Goal: Task Accomplishment & Management: Manage account settings

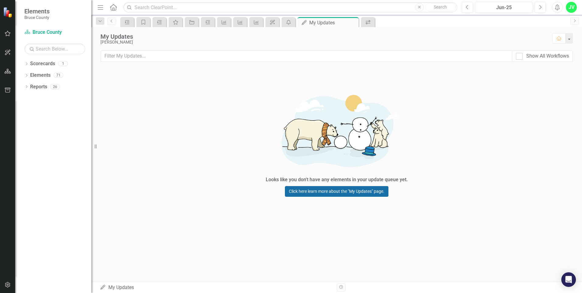
click at [327, 193] on link "Click here learn more about the "My Updates" page." at bounding box center [336, 191] width 103 height 11
click at [519, 55] on input "Show All Workflows" at bounding box center [518, 55] width 4 height 4
checkbox input "true"
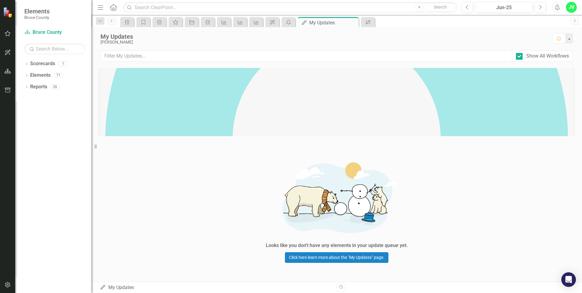
scroll to position [169, 0]
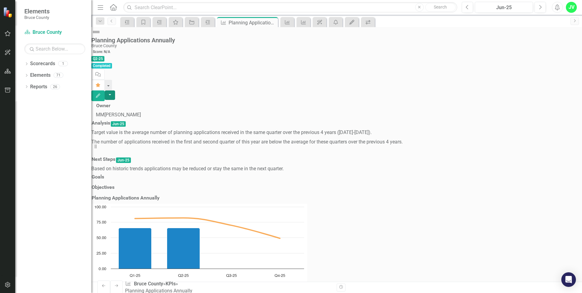
click at [115, 90] on button "button" at bounding box center [110, 94] width 10 height 9
click at [470, 48] on div "Score: N/A Q2-25 Completed Comment Favorite Edit" at bounding box center [336, 74] width 490 height 53
click at [115, 90] on button "button" at bounding box center [110, 94] width 10 height 9
click at [516, 30] on div "Planning Applications Annually Bruce County Score: N/A Q2-25 Completed Comment …" at bounding box center [336, 64] width 490 height 74
click at [101, 93] on icon "Edit" at bounding box center [97, 95] width 5 height 4
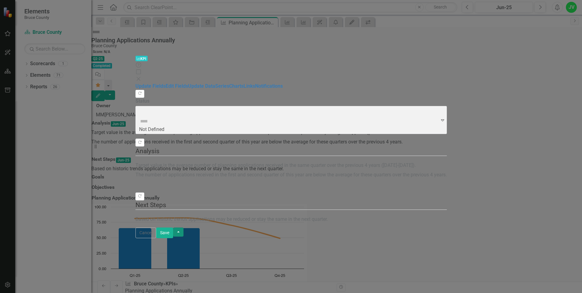
click at [183, 237] on button "button" at bounding box center [178, 231] width 10 height 9
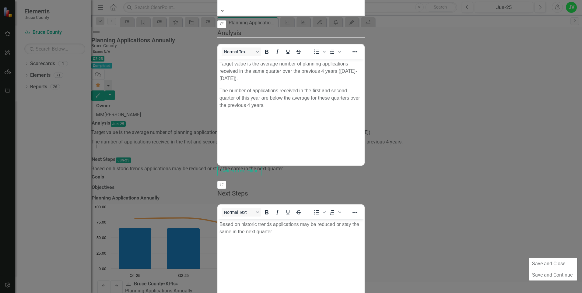
click at [224, 13] on icon "Expand" at bounding box center [222, 11] width 3 height 4
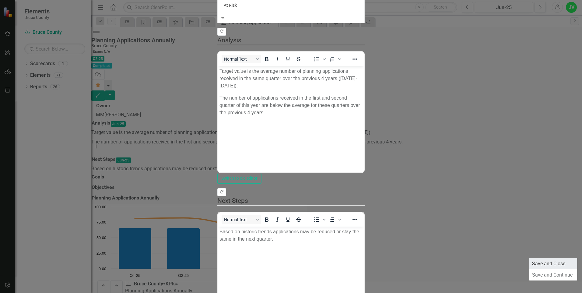
click at [548, 264] on link "Save and Close" at bounding box center [553, 263] width 48 height 11
